Goal: Task Accomplishment & Management: Manage account settings

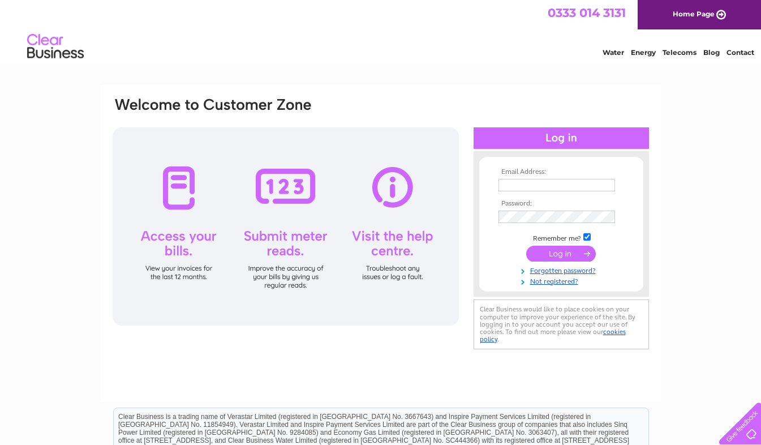
click at [504, 182] on input "text" at bounding box center [556, 185] width 117 height 12
type input "oldtownpetstore@live.co.uk"
click at [587, 239] on input "checkbox" at bounding box center [586, 236] width 7 height 7
click at [585, 240] on input "checkbox" at bounding box center [586, 236] width 7 height 7
checkbox input "true"
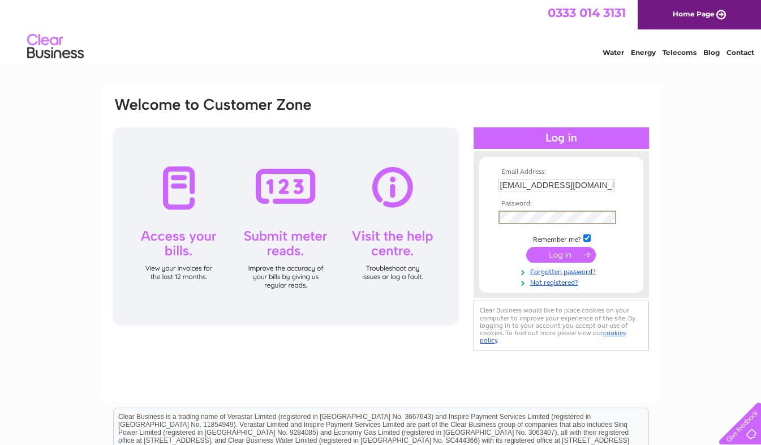
click at [565, 255] on input "submit" at bounding box center [561, 255] width 70 height 16
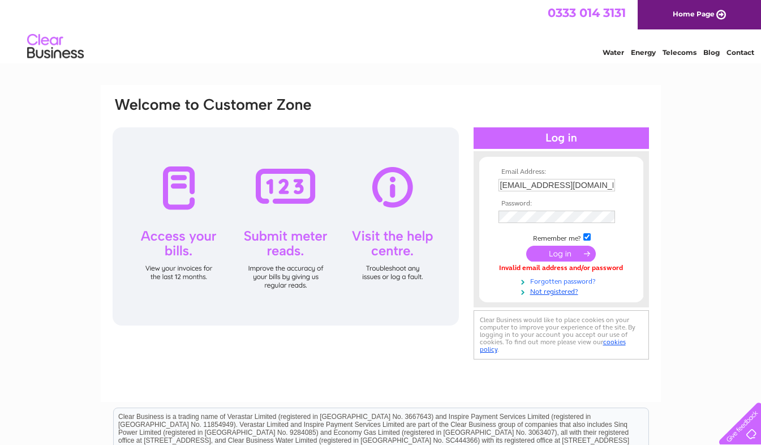
click at [557, 279] on link "Forgotten password?" at bounding box center [562, 280] width 128 height 11
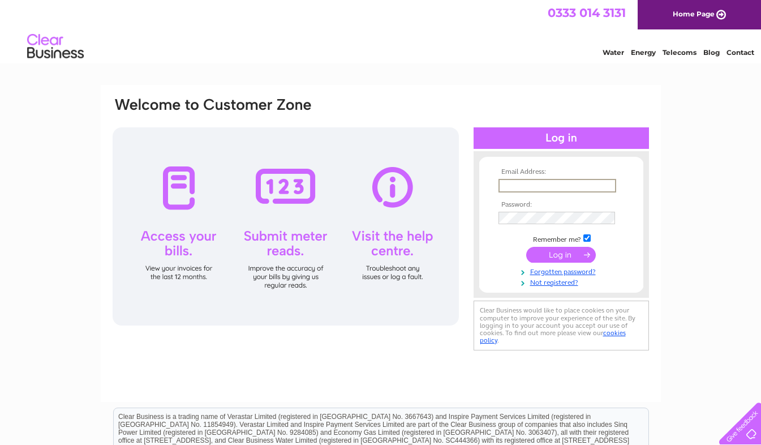
click at [505, 182] on input "text" at bounding box center [557, 186] width 118 height 14
type input "oldtownpetstore@live.co.uk"
click at [549, 283] on link "Not registered?" at bounding box center [562, 280] width 128 height 11
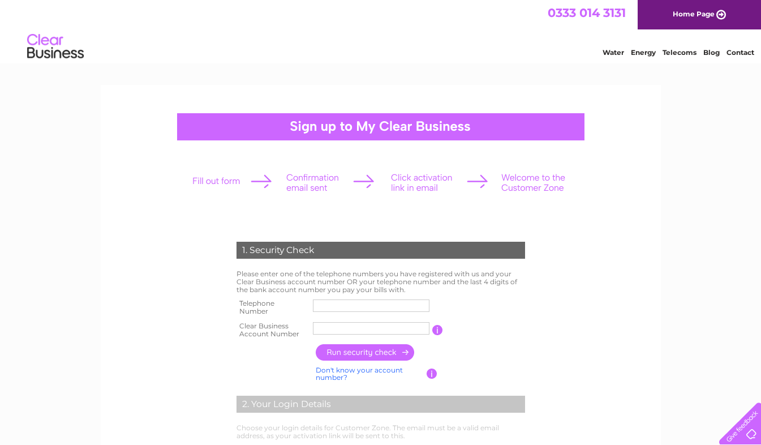
click at [317, 305] on input "text" at bounding box center [371, 305] width 117 height 12
type input "07857603564"
click at [317, 328] on input "Mail Orde" at bounding box center [371, 328] width 117 height 12
click at [352, 329] on input "Mail Orde" at bounding box center [372, 328] width 118 height 14
type input "M"
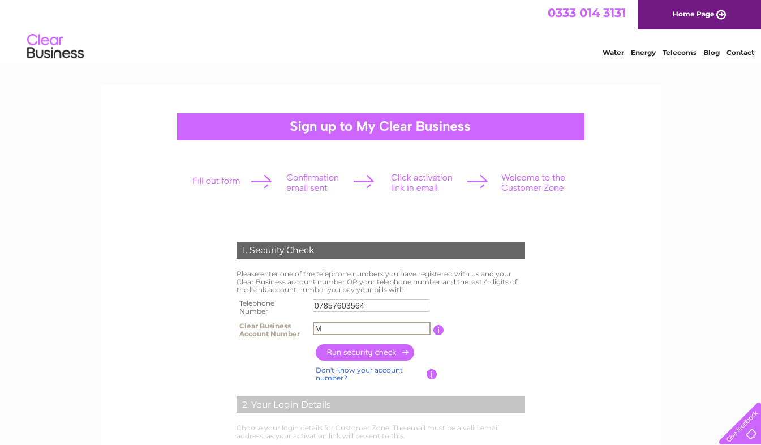
drag, startPoint x: 352, startPoint y: 329, endPoint x: 183, endPoint y: 360, distance: 171.9
click at [352, 329] on input "M" at bounding box center [372, 328] width 118 height 14
click at [318, 327] on input "text" at bounding box center [372, 328] width 118 height 14
type input "CB174069"
click at [355, 355] on input "button" at bounding box center [366, 352] width 100 height 16
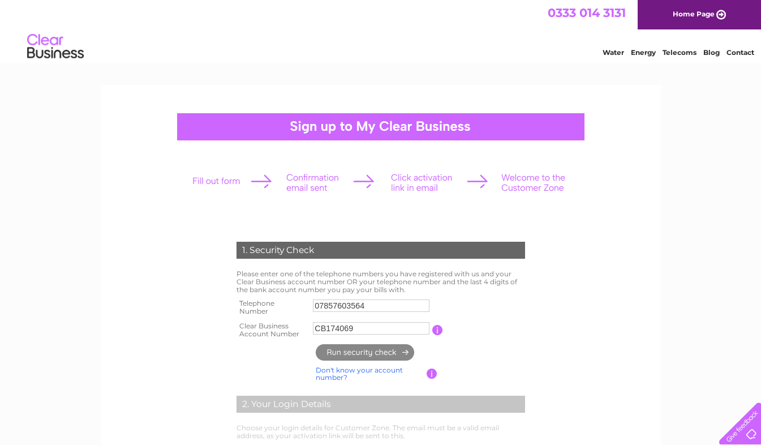
type input "**********"
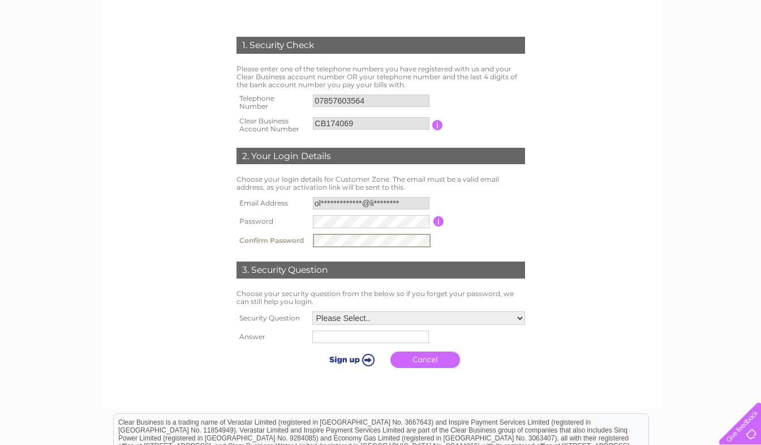
scroll to position [221, 0]
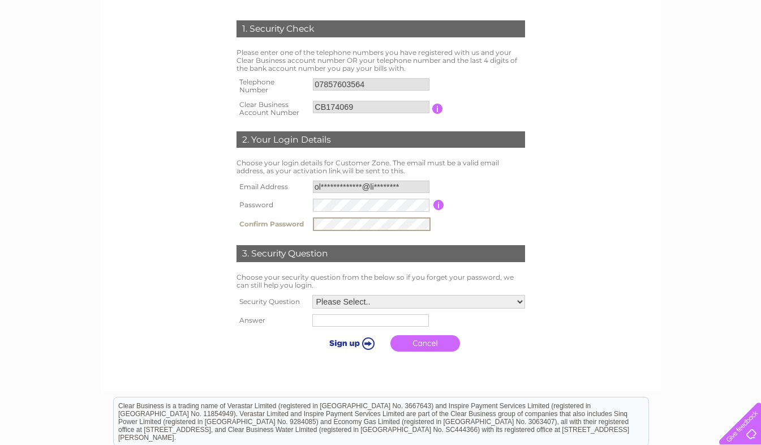
click at [521, 300] on select "Please Select.. In what town or city was your first job? In what town or city d…" at bounding box center [418, 302] width 213 height 14
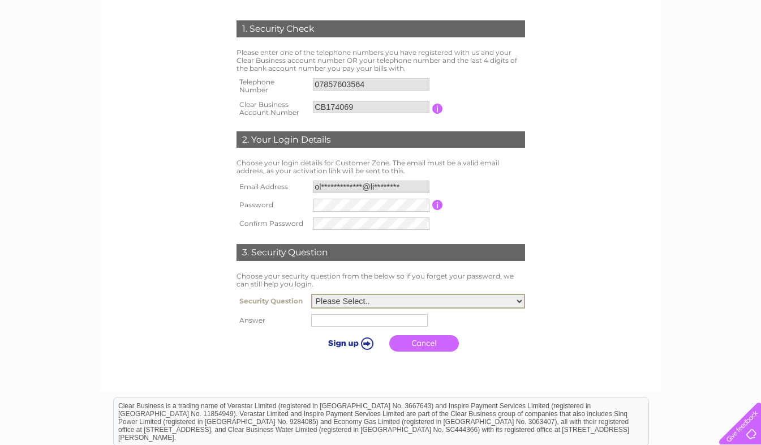
select select "4"
click at [311, 294] on select "Please Select.. In what town or city was your first job? In what town or city d…" at bounding box center [418, 301] width 214 height 15
click at [317, 323] on input "text" at bounding box center [371, 320] width 118 height 14
type input "Hilderthorpe rd"
click at [368, 343] on input "submit" at bounding box center [350, 343] width 70 height 16
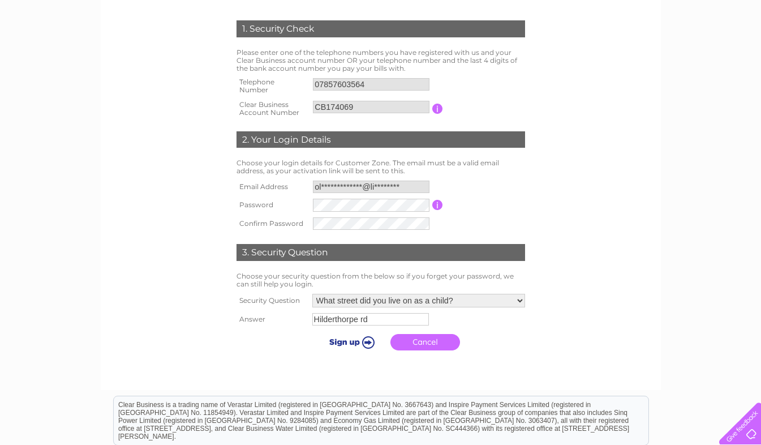
click at [353, 342] on input "submit" at bounding box center [350, 342] width 70 height 16
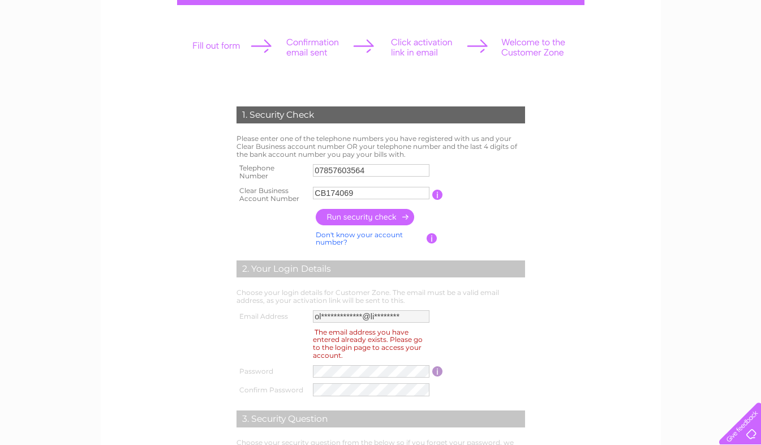
click at [533, 332] on div "1. Security Check Please enter one of the telephone numbers you have registered…" at bounding box center [380, 308] width 341 height 427
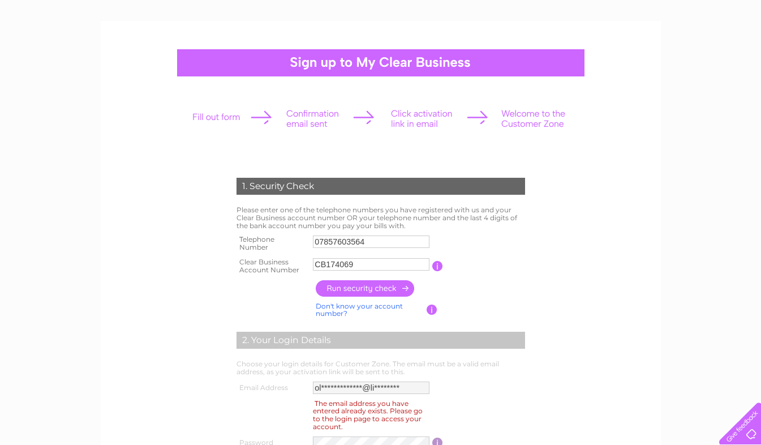
scroll to position [65, 0]
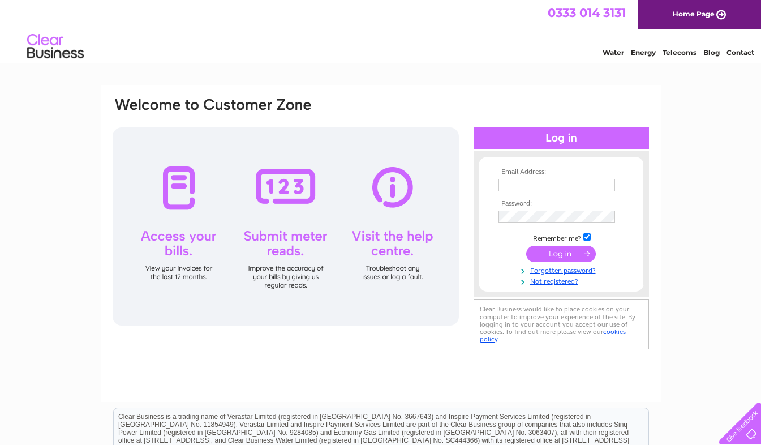
click at [504, 185] on input "text" at bounding box center [556, 185] width 117 height 12
type input "[EMAIL_ADDRESS][DOMAIN_NAME]"
click at [711, 169] on div "Email Address: [EMAIL_ADDRESS][DOMAIN_NAME] Password:" at bounding box center [380, 340] width 761 height 510
click at [570, 272] on link "Forgotten password?" at bounding box center [562, 269] width 128 height 11
click at [176, 198] on div at bounding box center [286, 226] width 346 height 198
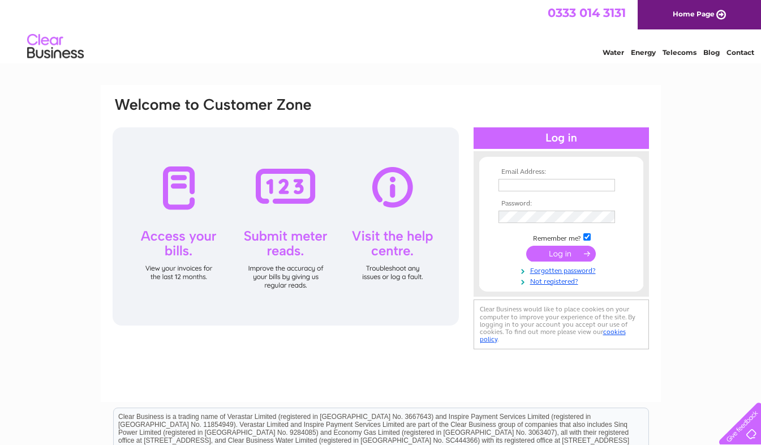
click at [554, 137] on div at bounding box center [560, 137] width 175 height 21
click at [505, 182] on input "text" at bounding box center [557, 186] width 118 height 14
type input "[EMAIL_ADDRESS][DOMAIN_NAME]"
click at [563, 256] on input "submit" at bounding box center [561, 255] width 70 height 16
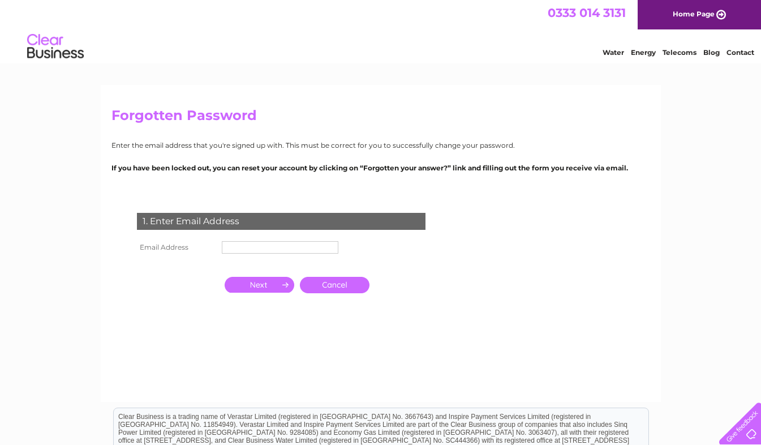
click at [229, 248] on input "text" at bounding box center [280, 247] width 117 height 12
type input "[EMAIL_ADDRESS][DOMAIN_NAME]"
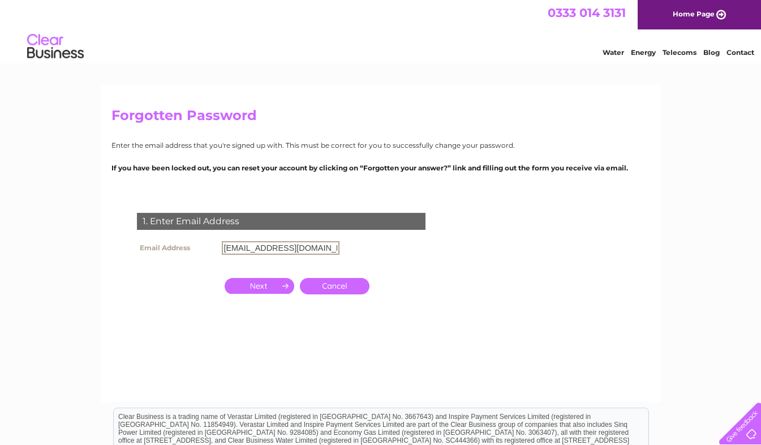
click at [269, 285] on input "button" at bounding box center [260, 286] width 70 height 16
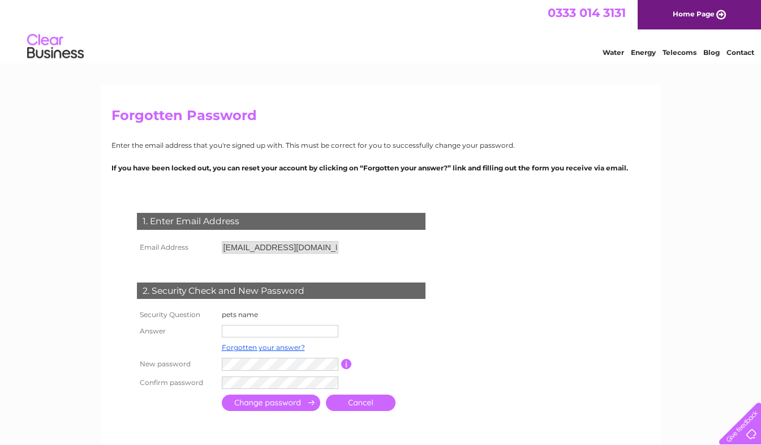
click at [226, 330] on input "text" at bounding box center [280, 331] width 117 height 12
type input "jayjay"
click at [279, 403] on input "submit" at bounding box center [271, 403] width 98 height 16
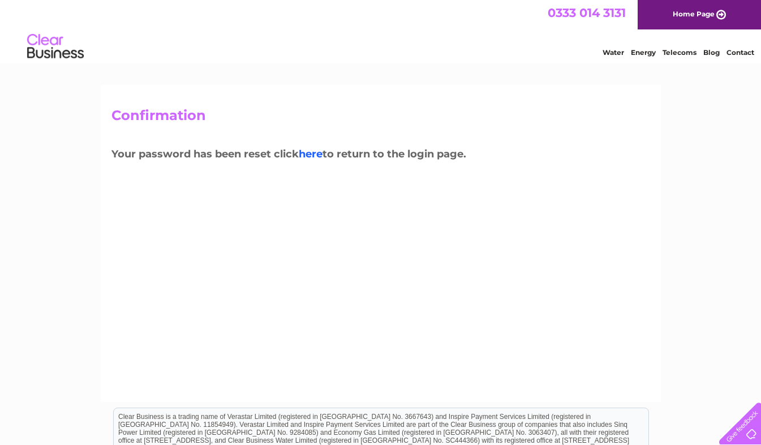
click at [312, 156] on link "here" at bounding box center [311, 154] width 24 height 12
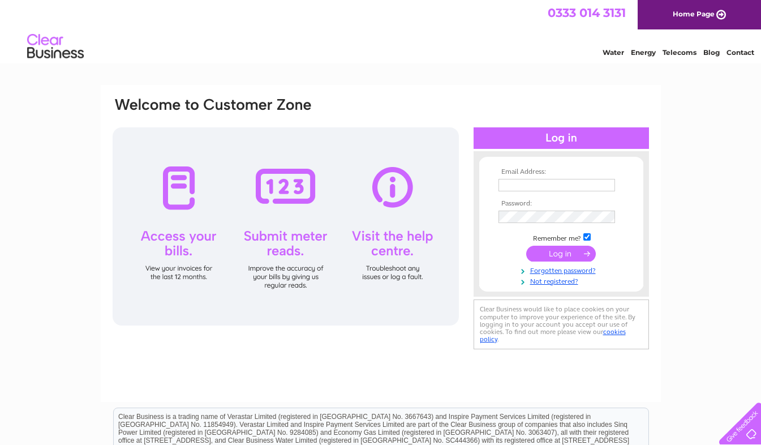
type input "[EMAIL_ADDRESS][DOMAIN_NAME]"
click at [555, 253] on input "submit" at bounding box center [561, 254] width 70 height 16
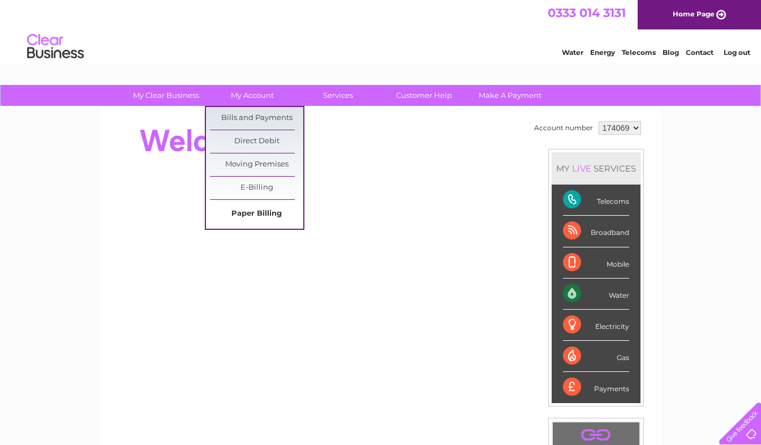
click at [269, 213] on link "Paper Billing" at bounding box center [256, 214] width 93 height 23
click at [255, 118] on link "Bills and Payments" at bounding box center [256, 118] width 93 height 23
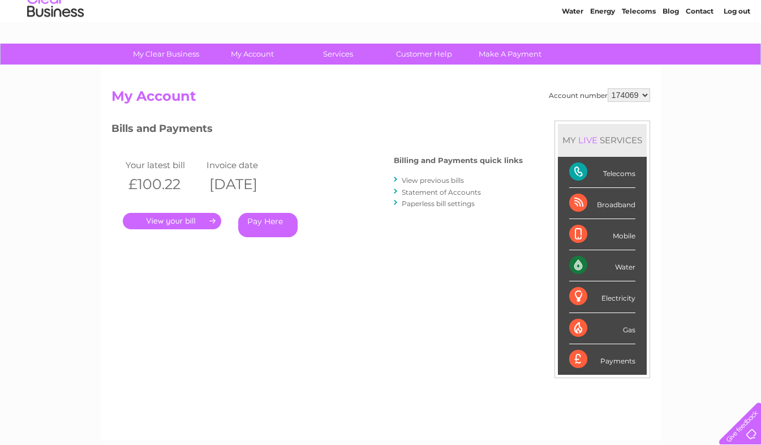
scroll to position [41, 0]
click at [198, 221] on link "." at bounding box center [172, 221] width 98 height 16
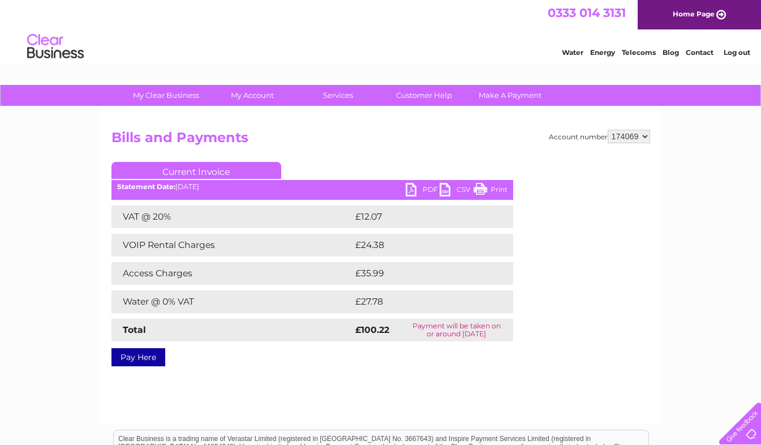
click at [410, 191] on link "PDF" at bounding box center [423, 191] width 34 height 16
click at [727, 49] on link "Log out" at bounding box center [737, 52] width 27 height 8
